Goal: Information Seeking & Learning: Learn about a topic

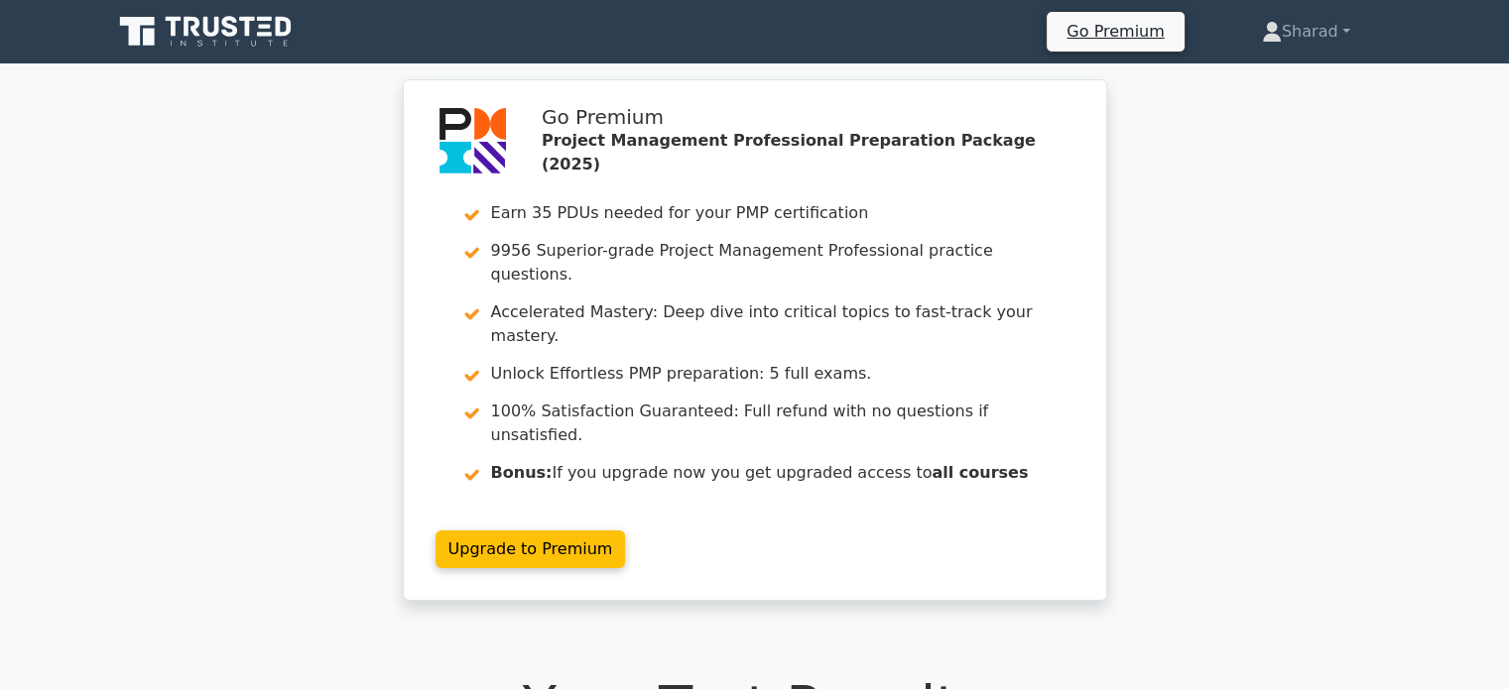
scroll to position [2, 0]
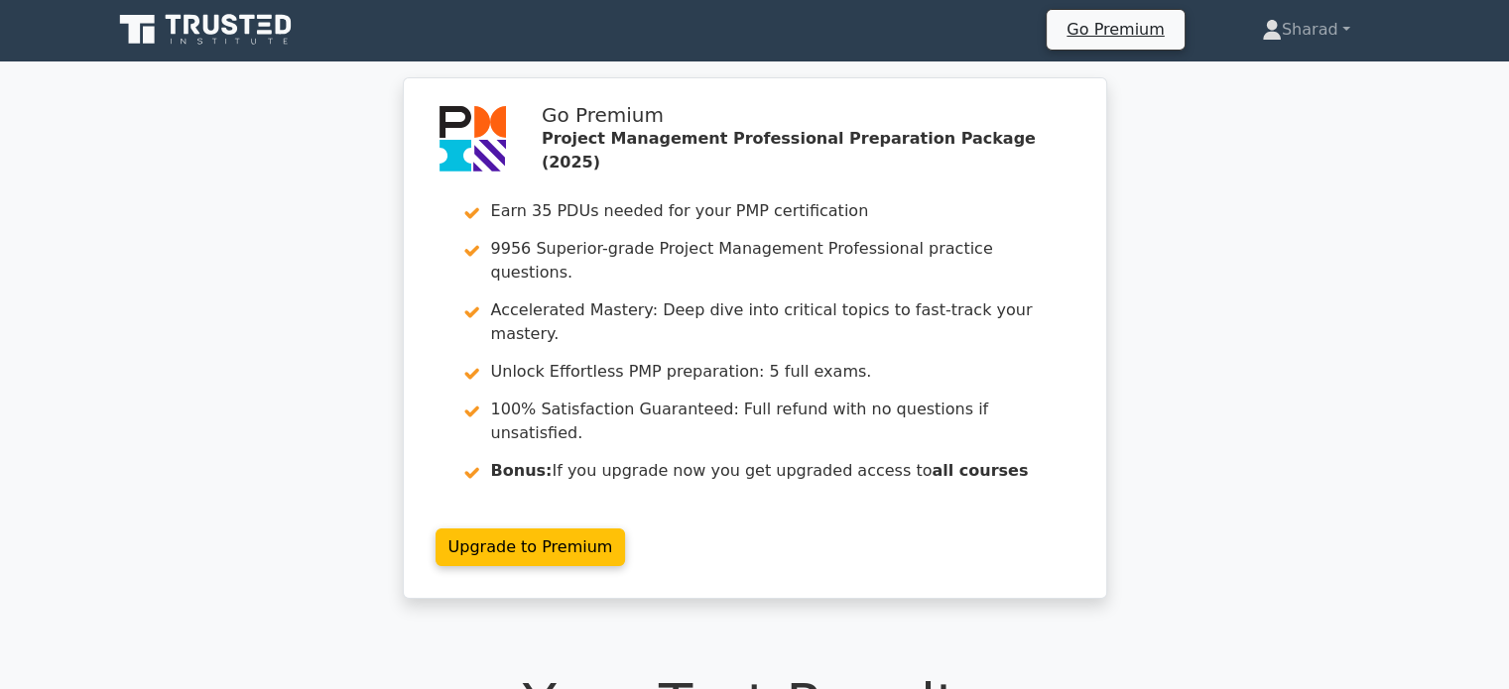
click at [232, 20] on icon at bounding box center [207, 30] width 190 height 38
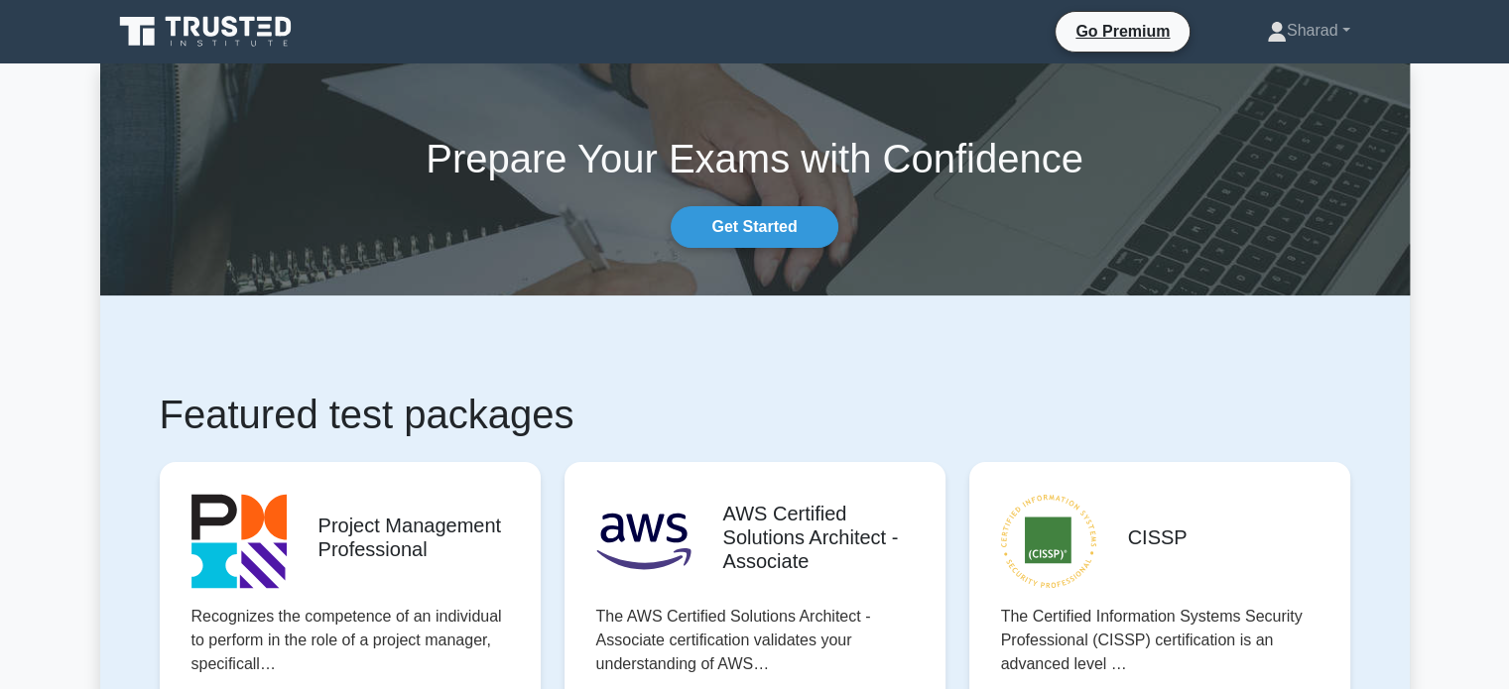
click at [754, 233] on link "Get Started" at bounding box center [754, 227] width 167 height 42
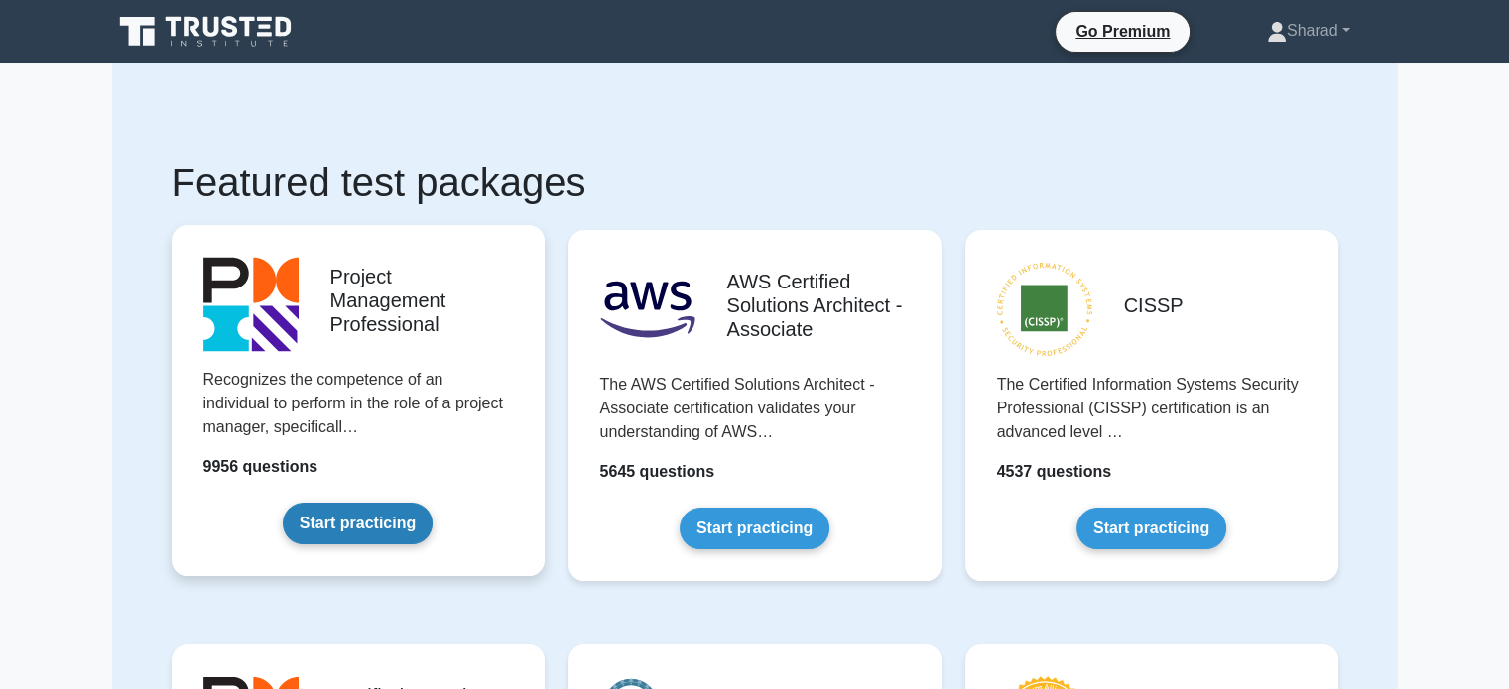
click at [345, 529] on link "Start practicing" at bounding box center [358, 524] width 150 height 42
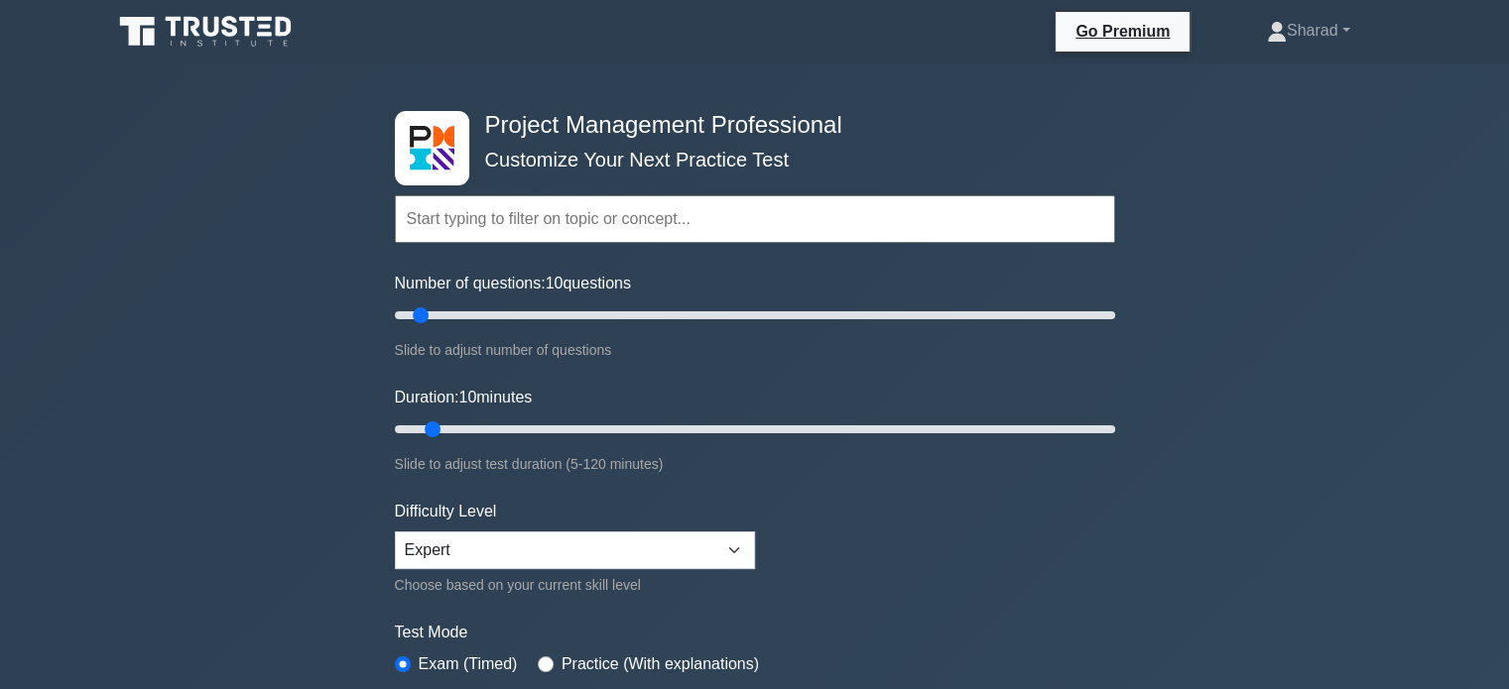
click at [541, 230] on input "text" at bounding box center [755, 219] width 720 height 48
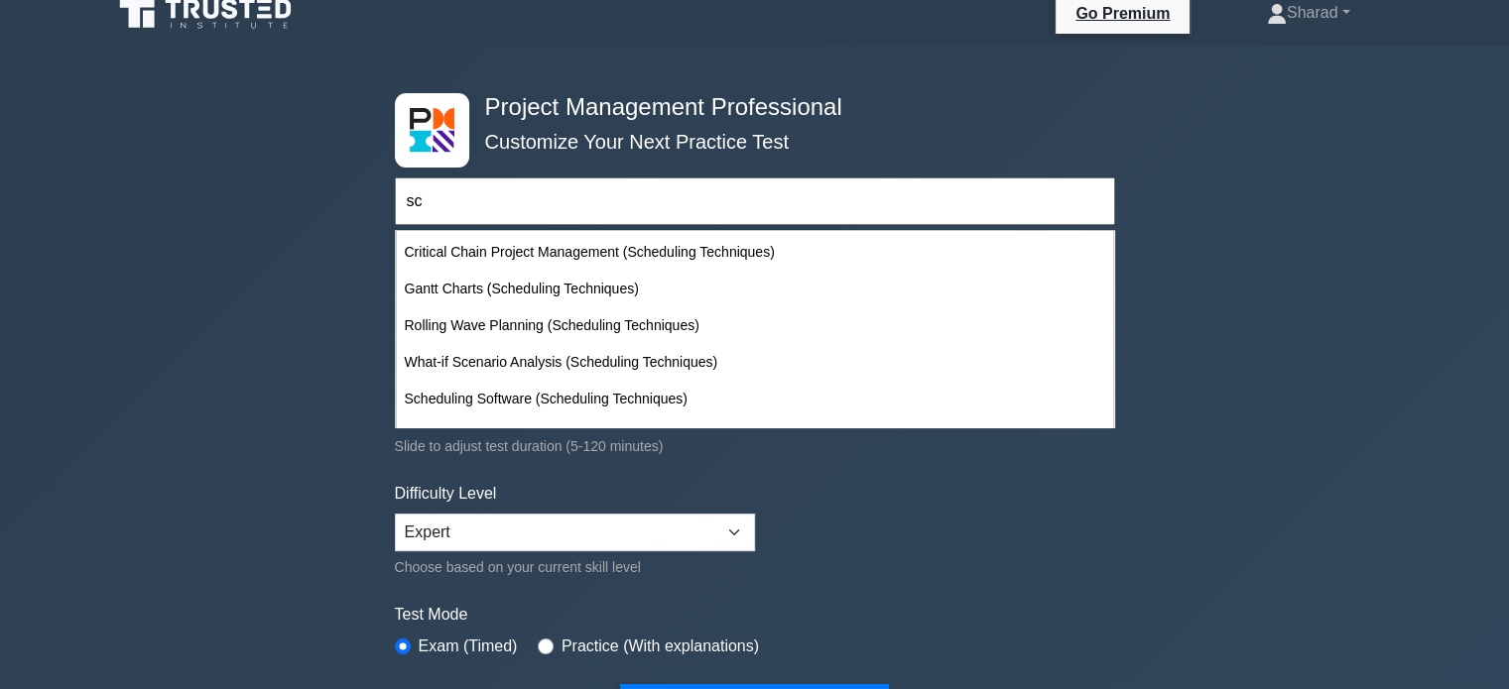
scroll to position [2682, 0]
type input "sc"
